Goal: Task Accomplishment & Management: Use online tool/utility

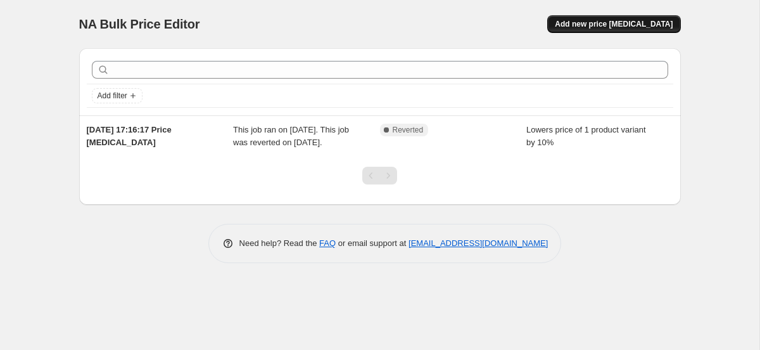
click at [621, 30] on button "Add new price change job" at bounding box center [613, 24] width 133 height 18
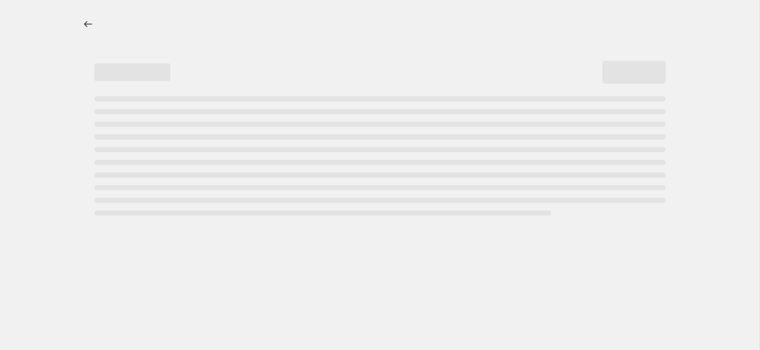
select select "percentage"
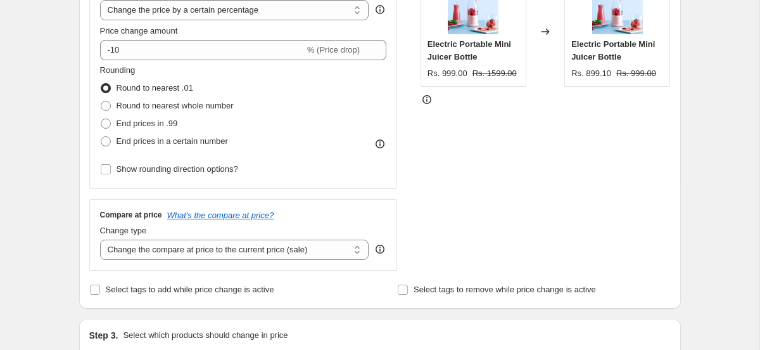
scroll to position [272, 0]
